Goal: Information Seeking & Learning: Learn about a topic

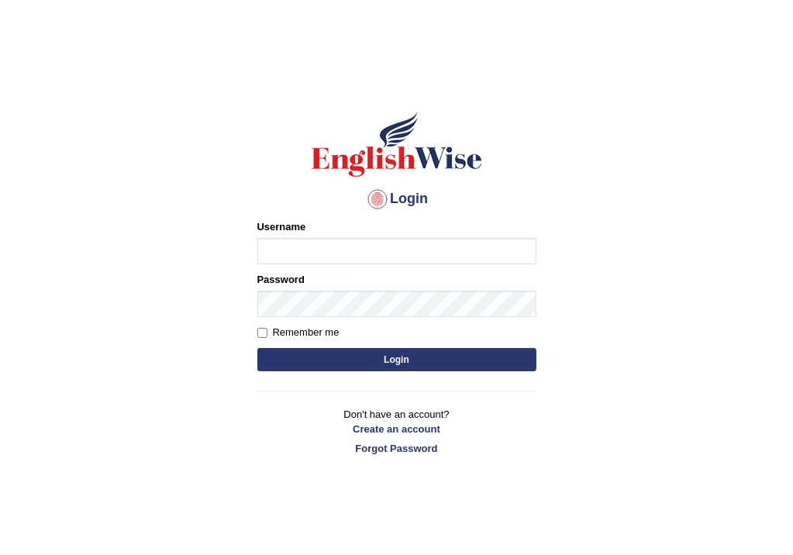
type input "Vishal1007"
click at [319, 352] on button "Login" at bounding box center [396, 359] width 279 height 23
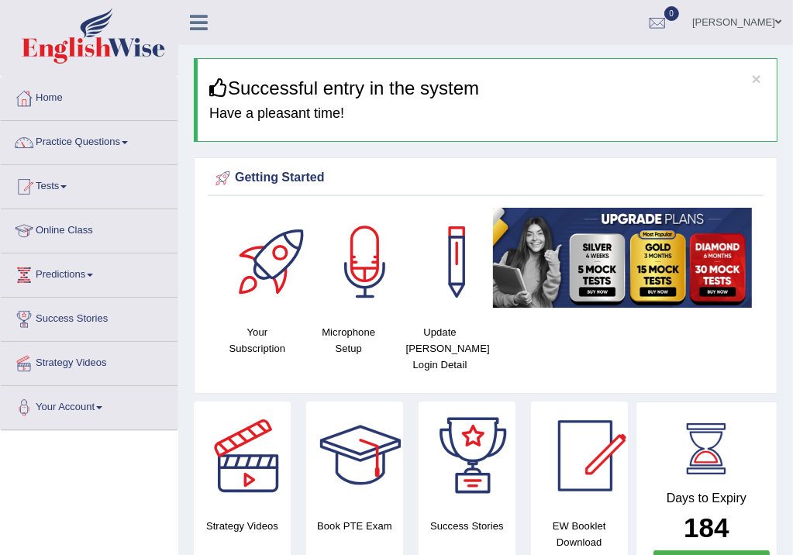
click at [63, 234] on link "Online Class" at bounding box center [89, 228] width 177 height 39
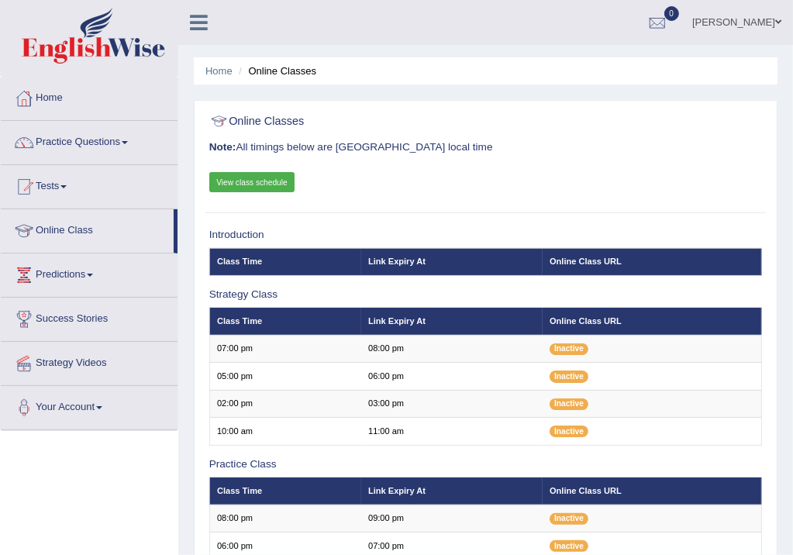
click at [791, 422] on div "Home Online Classes Online Classes Note: All timings below are Melbourne local …" at bounding box center [485, 415] width 615 height 830
click at [60, 359] on link "Strategy Videos" at bounding box center [89, 361] width 177 height 39
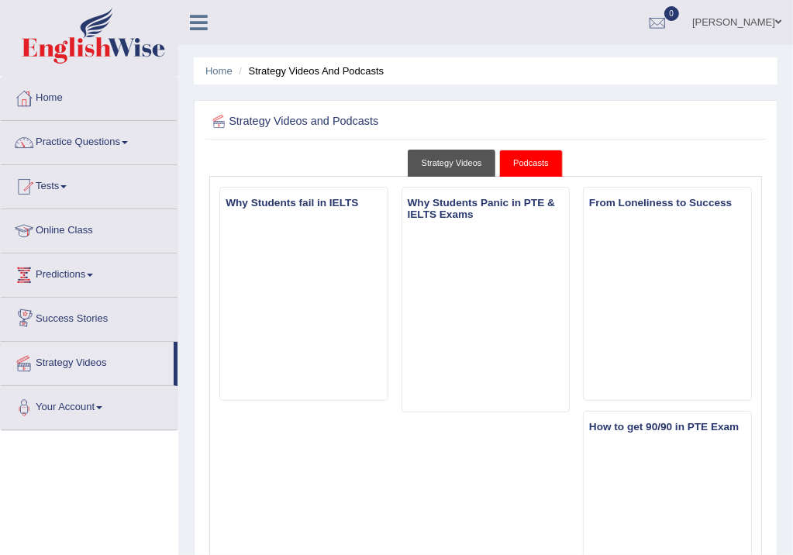
click at [443, 158] on link "Strategy Videos" at bounding box center [452, 163] width 88 height 27
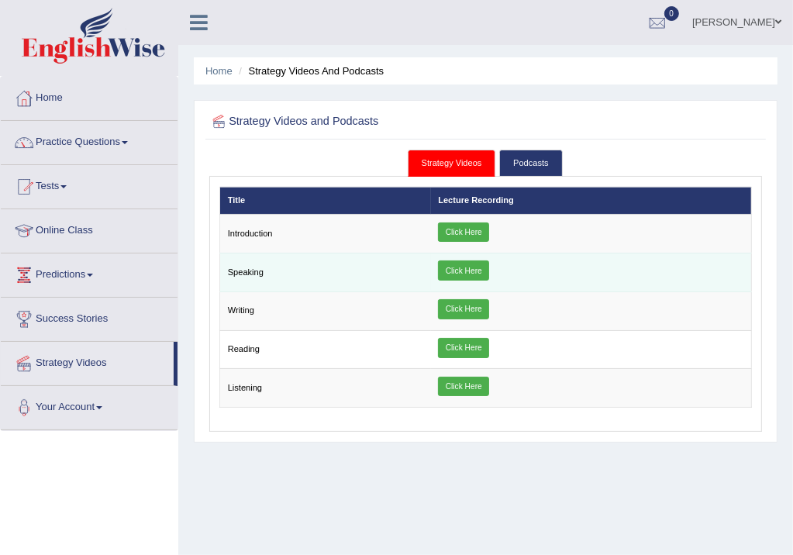
click at [468, 271] on link "Click Here" at bounding box center [463, 271] width 51 height 20
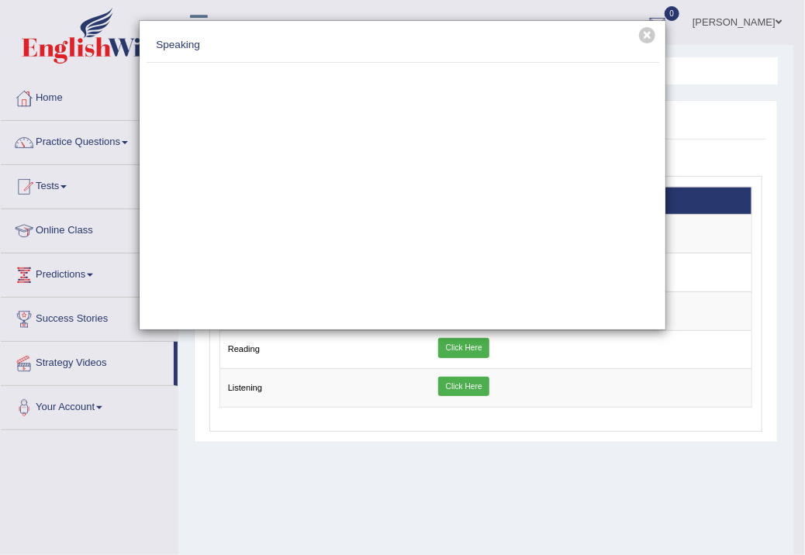
click at [154, 256] on div at bounding box center [403, 193] width 513 height 261
drag, startPoint x: 154, startPoint y: 256, endPoint x: 34, endPoint y: -69, distance: 346.4
click at [34, 0] on html "Toggle navigation Home Practice Questions Speaking Practice Read Aloud Repeat S…" at bounding box center [402, 277] width 805 height 555
click at [502, 316] on div at bounding box center [403, 193] width 513 height 261
click at [647, 36] on button "×" at bounding box center [647, 35] width 16 height 16
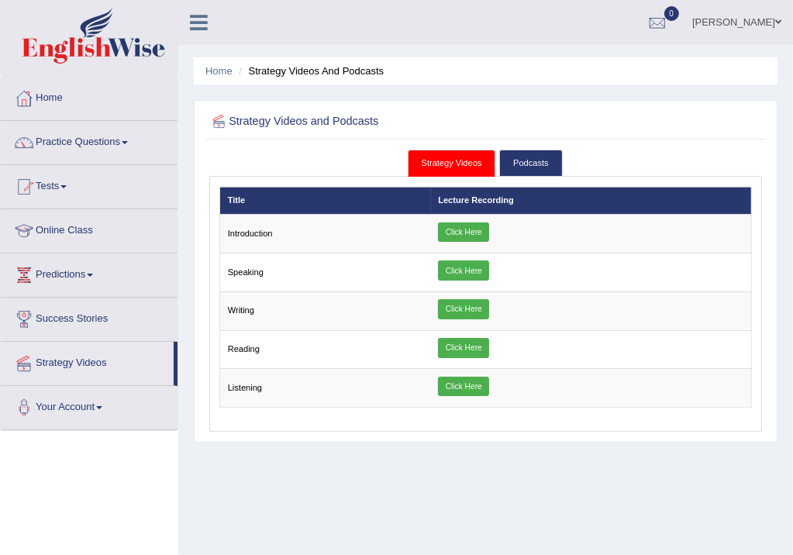
click at [78, 229] on link "Online Class" at bounding box center [89, 228] width 177 height 39
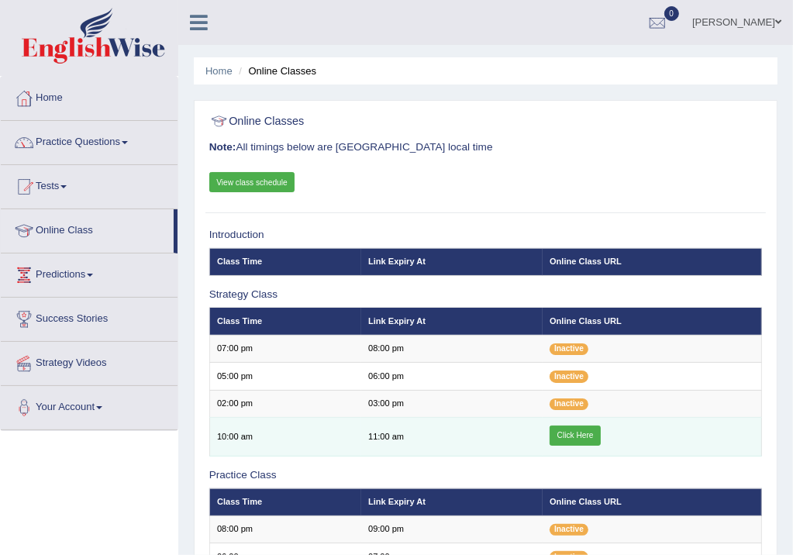
click at [583, 431] on link "Click Here" at bounding box center [575, 436] width 51 height 20
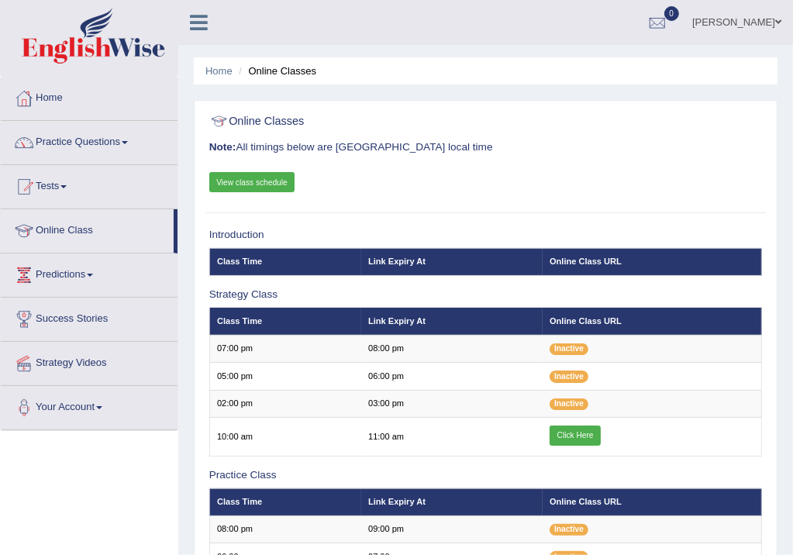
click at [583, 431] on link "Click Here" at bounding box center [575, 436] width 51 height 20
click at [124, 140] on link "Practice Questions" at bounding box center [89, 140] width 177 height 39
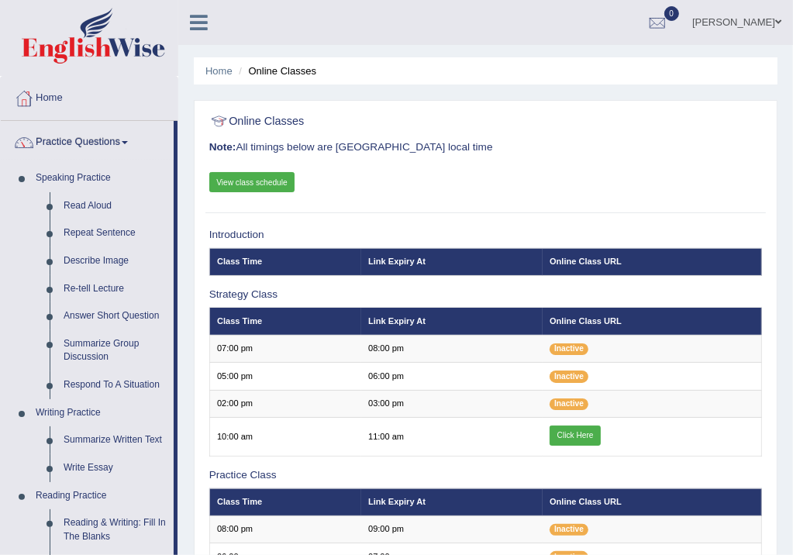
click at [124, 140] on link "Practice Questions" at bounding box center [87, 140] width 173 height 39
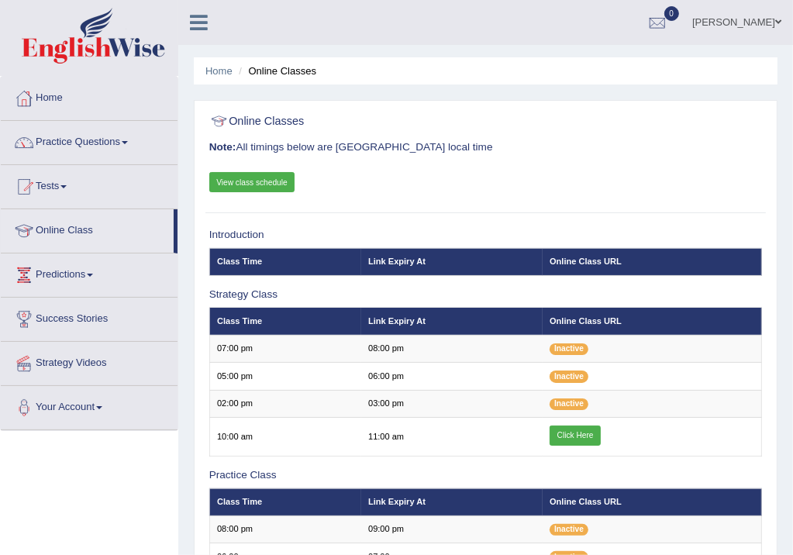
click at [727, 22] on link "[PERSON_NAME]" at bounding box center [737, 20] width 112 height 40
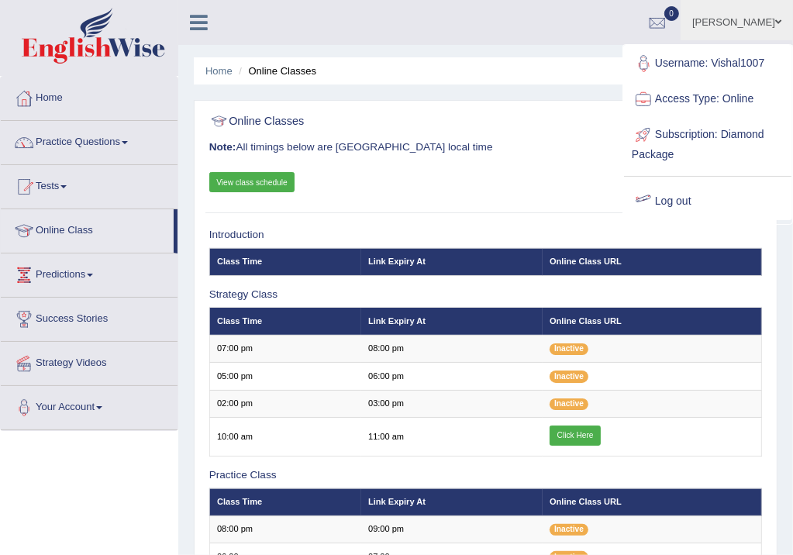
click at [678, 195] on link "Log out" at bounding box center [707, 202] width 167 height 36
